Goal: Task Accomplishment & Management: Manage account settings

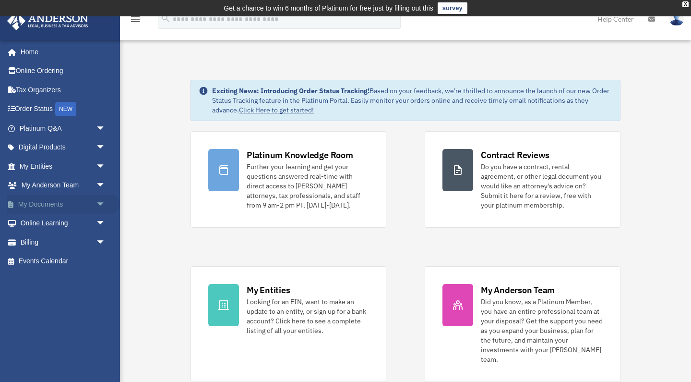
click at [54, 202] on link "My Documents arrow_drop_down" at bounding box center [63, 203] width 113 height 19
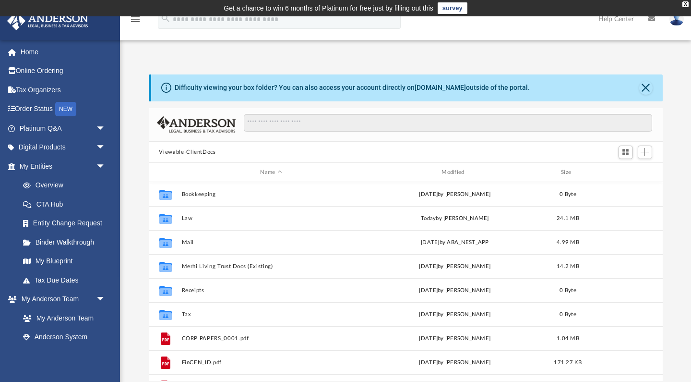
scroll to position [218, 514]
click at [646, 152] on span "Add" at bounding box center [645, 152] width 8 height 8
click at [626, 185] on li "New Folder" at bounding box center [631, 186] width 31 height 10
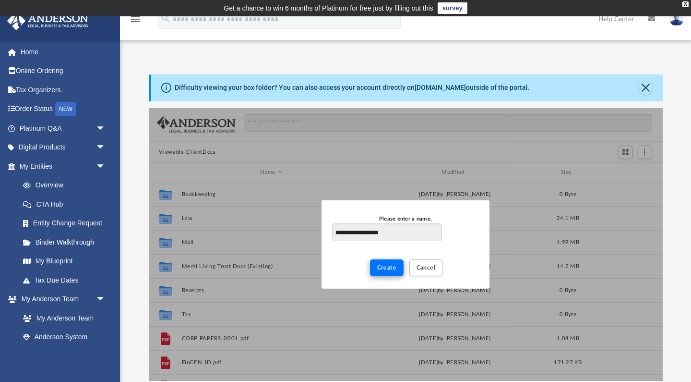
type input "**********"
click at [381, 266] on span "Create" at bounding box center [387, 268] width 20 height 6
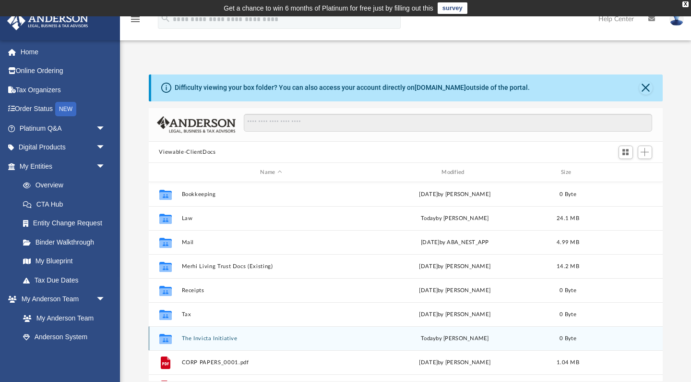
click at [228, 339] on button "The Invicta Initiative" at bounding box center [271, 338] width 180 height 6
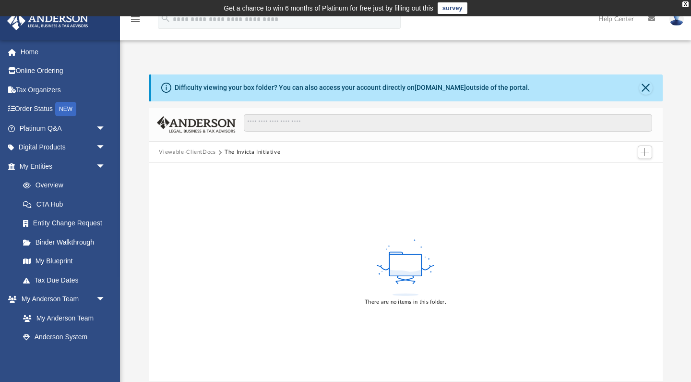
click at [228, 339] on div "There are no items in this folder." at bounding box center [406, 272] width 514 height 218
click at [644, 151] on span "Add" at bounding box center [645, 152] width 8 height 8
click at [626, 171] on li "Upload" at bounding box center [631, 171] width 31 height 10
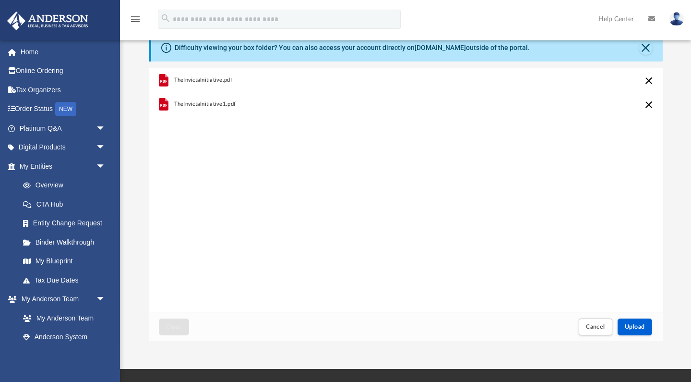
scroll to position [36, 0]
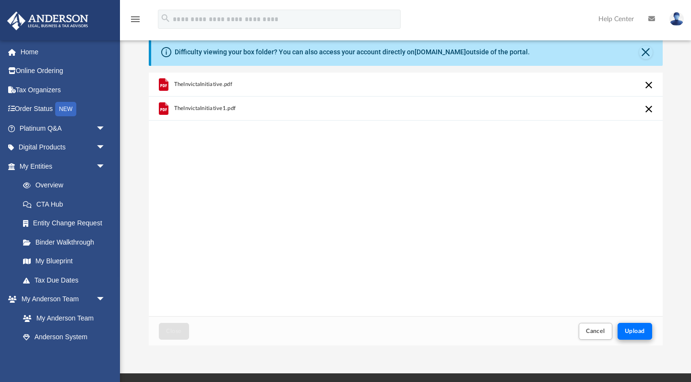
click at [636, 329] on span "Upload" at bounding box center [635, 331] width 20 height 6
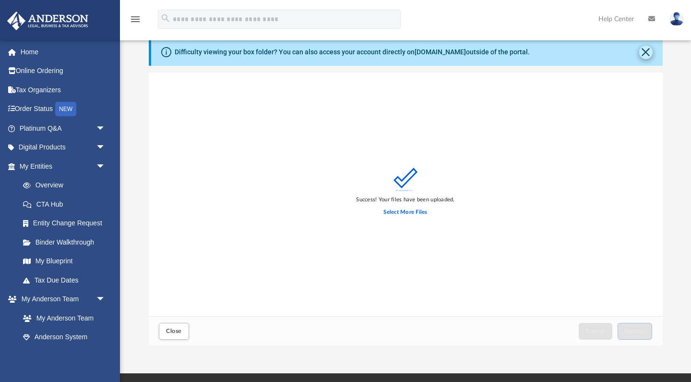
click at [645, 51] on button "Close" at bounding box center [645, 52] width 13 height 13
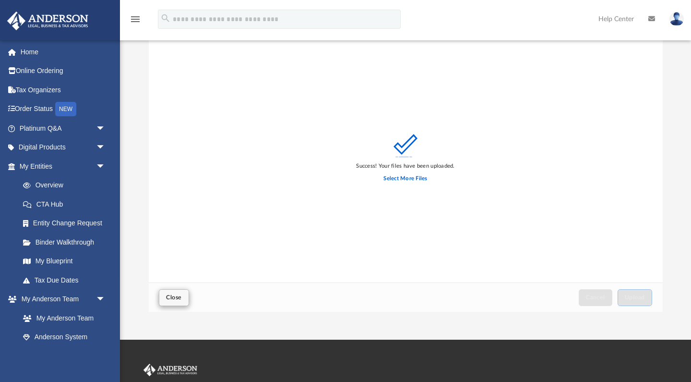
click at [176, 298] on span "Close" at bounding box center [173, 297] width 15 height 6
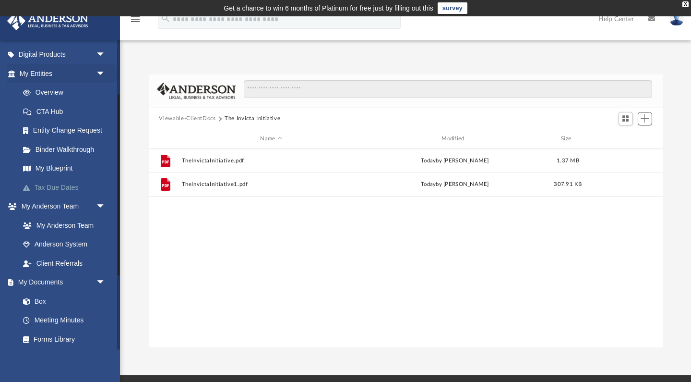
scroll to position [91, 0]
